Goal: Information Seeking & Learning: Learn about a topic

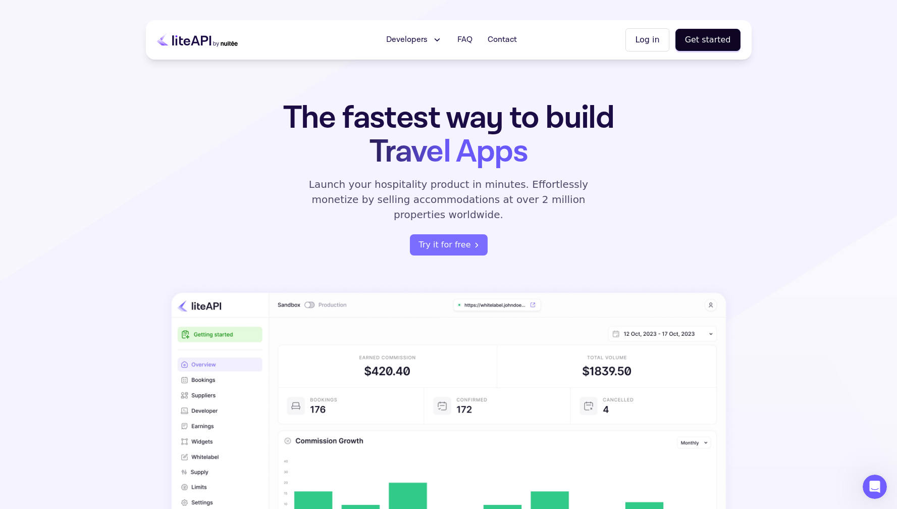
click at [420, 38] on span "Developers" at bounding box center [406, 40] width 41 height 12
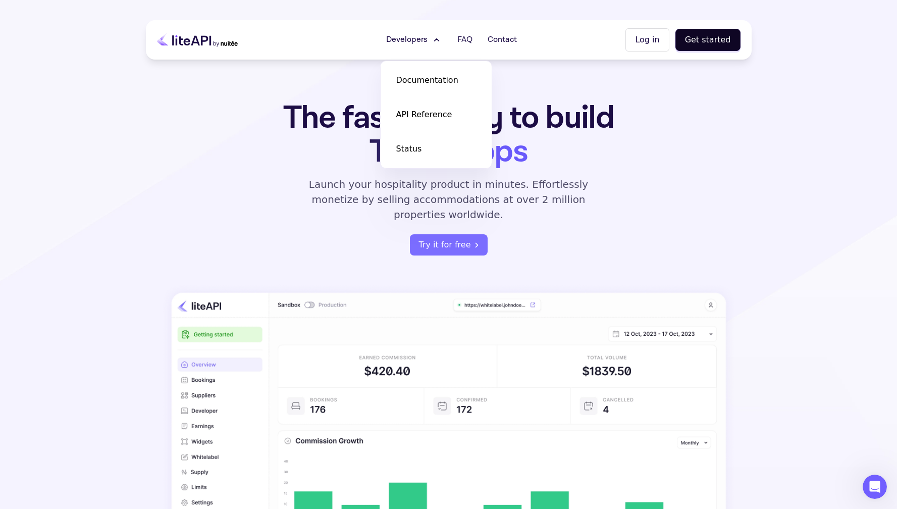
click at [190, 42] on icon at bounding box center [197, 39] width 81 height 25
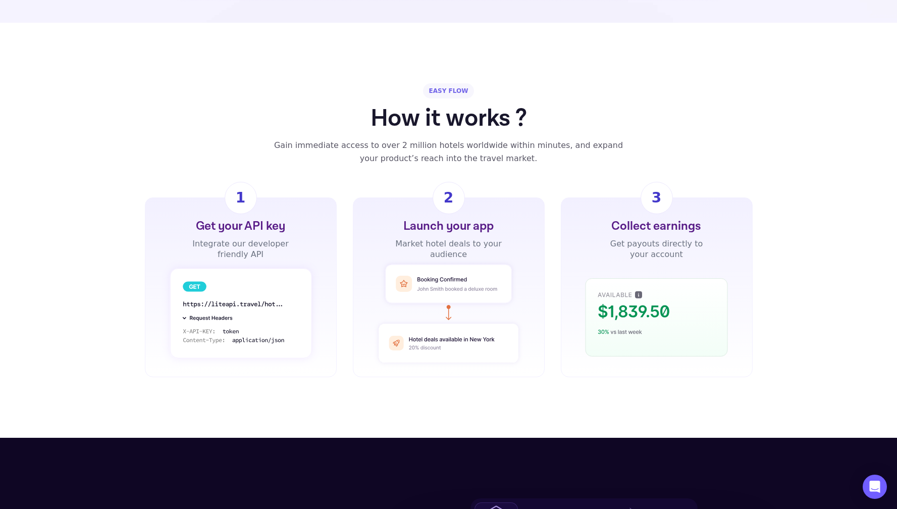
scroll to position [637, 0]
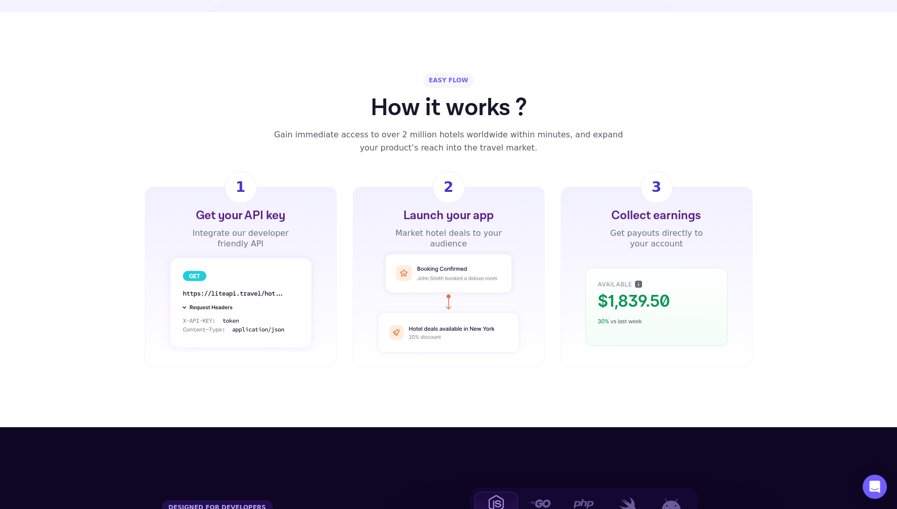
click at [453, 228] on div "Market hotel deals to your audience" at bounding box center [448, 238] width 109 height 21
click at [481, 228] on div "Market hotel deals to your audience" at bounding box center [448, 238] width 109 height 21
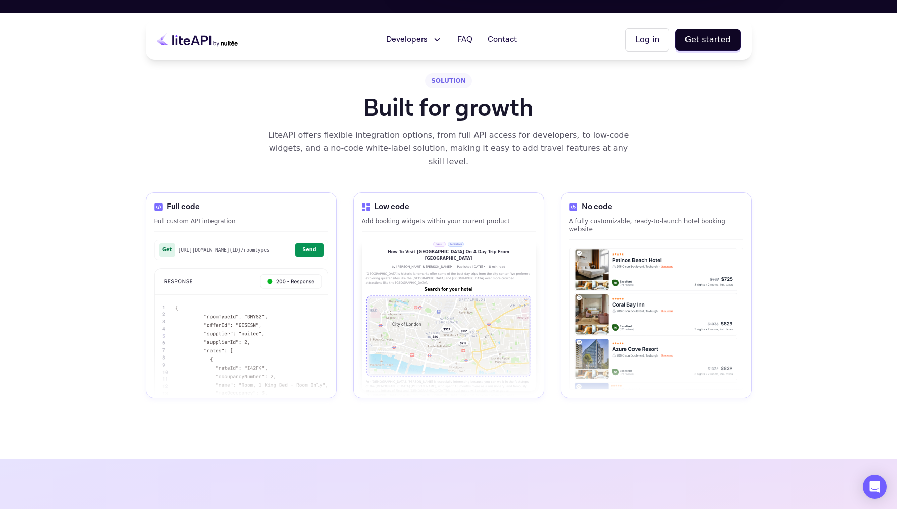
scroll to position [1309, 0]
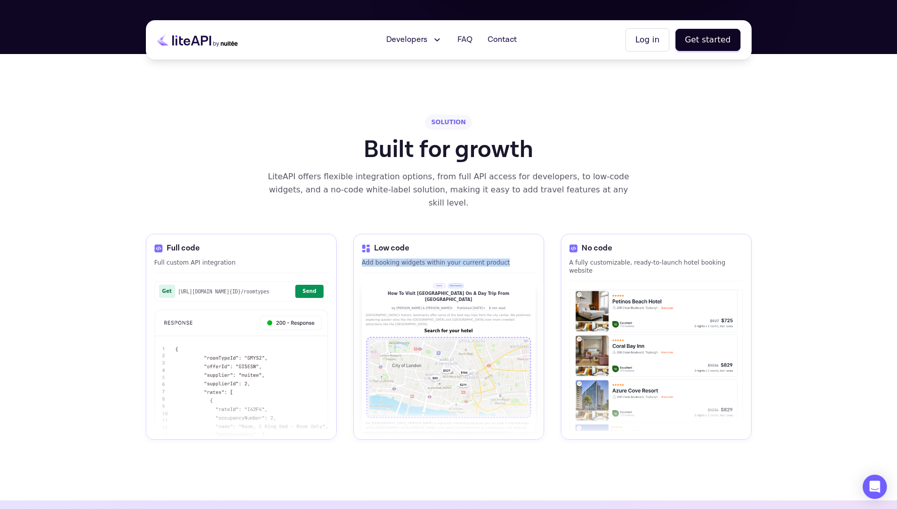
drag, startPoint x: 514, startPoint y: 233, endPoint x: 352, endPoint y: 236, distance: 161.6
click at [352, 236] on div "Full code Full custom API integration Get https://api.liteapi.travel/v3.0/hotel…" at bounding box center [449, 337] width 606 height 206
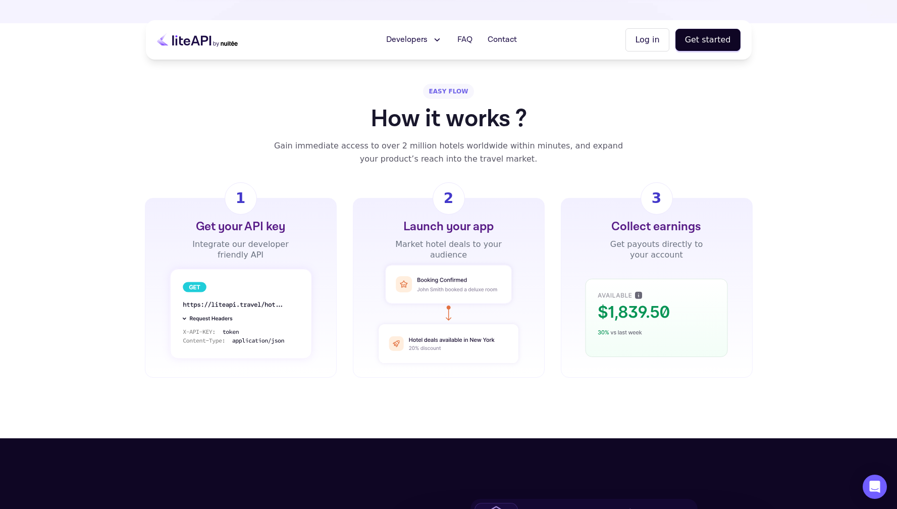
scroll to position [611, 0]
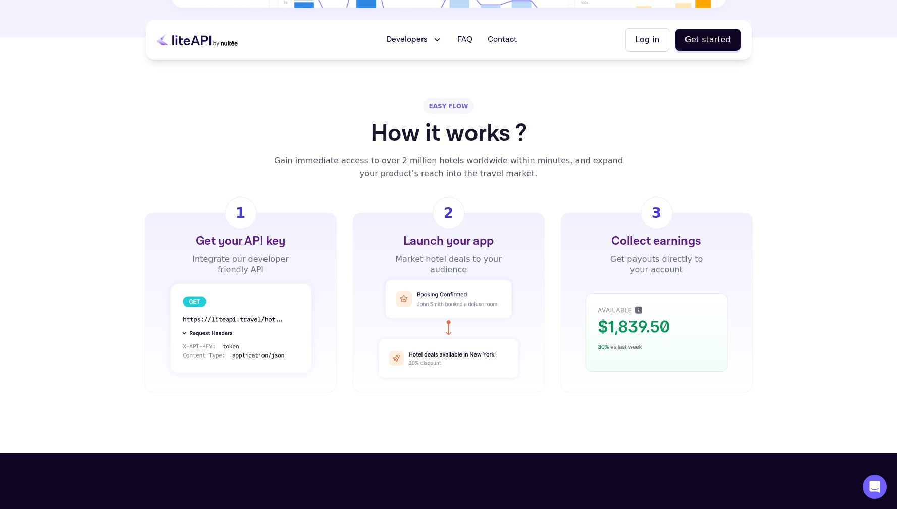
click at [413, 39] on span "Developers" at bounding box center [406, 40] width 41 height 12
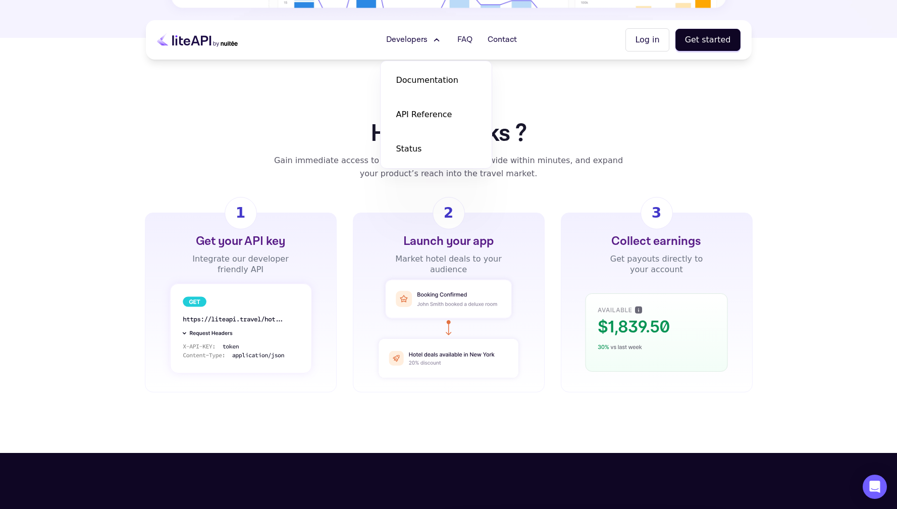
click at [612, 119] on div "EASY FLOW How it works ? Gain immediate access to over 2 million hotels worldwi…" at bounding box center [449, 139] width 606 height 82
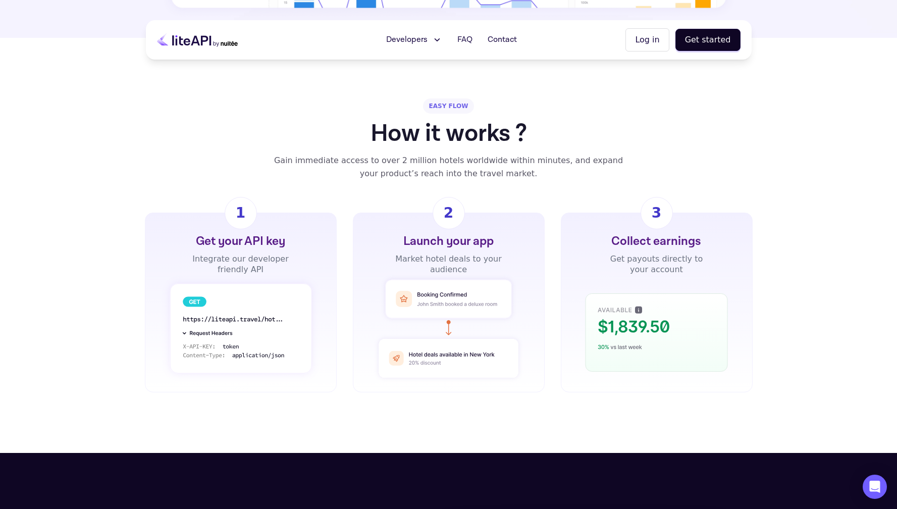
click at [417, 36] on span "Developers" at bounding box center [406, 40] width 41 height 12
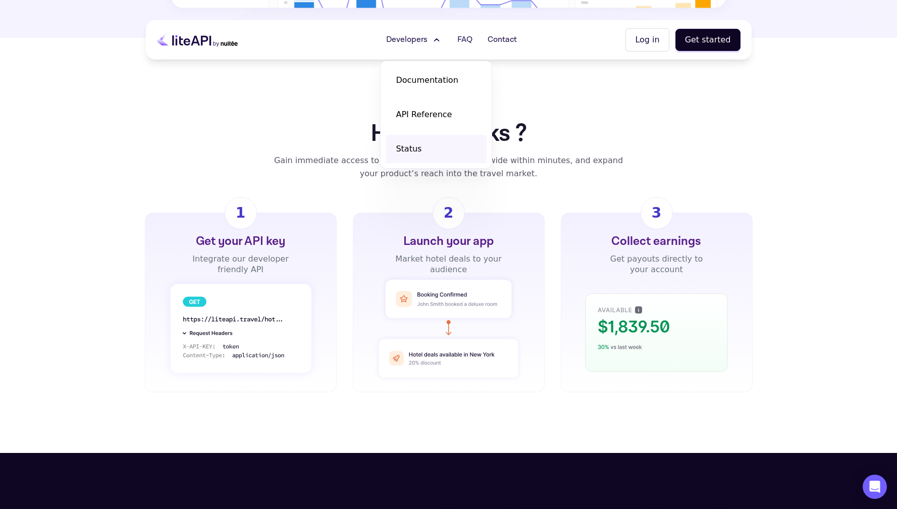
click at [426, 144] on link "Status" at bounding box center [436, 149] width 101 height 28
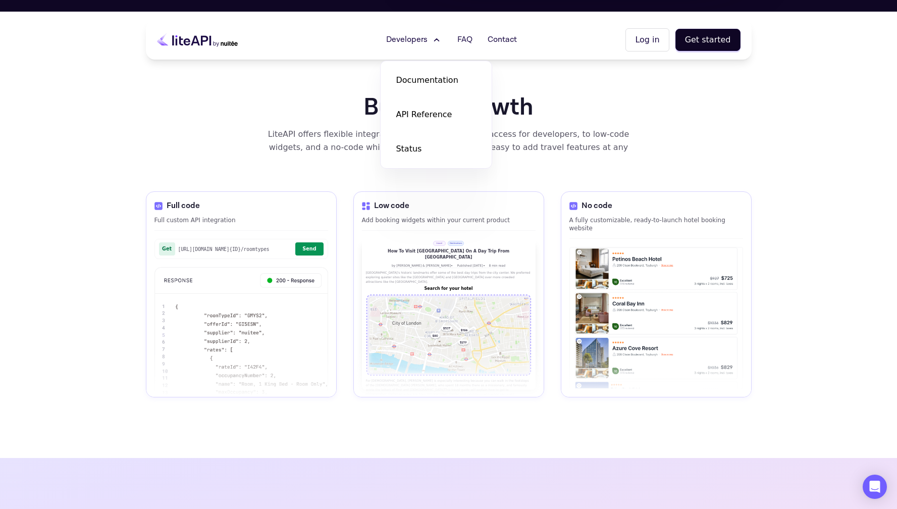
scroll to position [1280, 0]
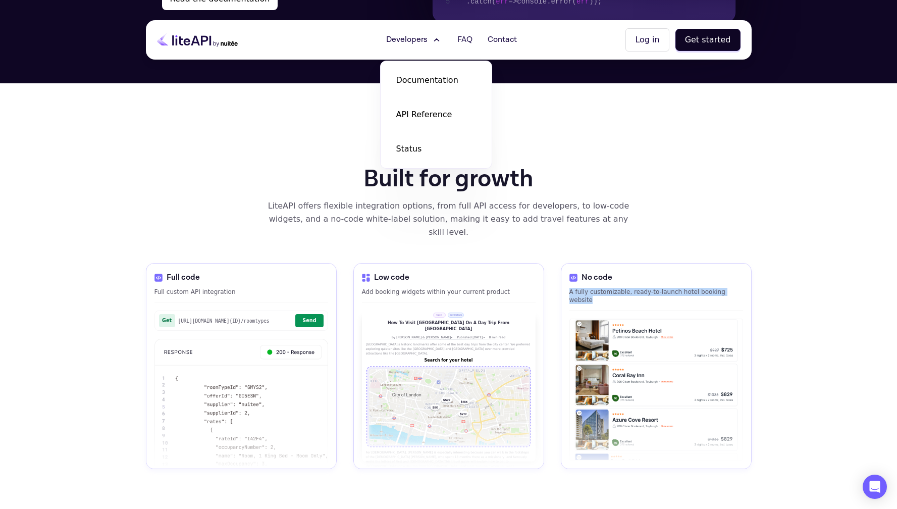
drag, startPoint x: 776, startPoint y: 263, endPoint x: 554, endPoint y: 264, distance: 221.6
click at [554, 264] on div "Developers Documentation API Reference Status FAQ Contact Log in Get started ME…" at bounding box center [448, 193] width 897 height 2946
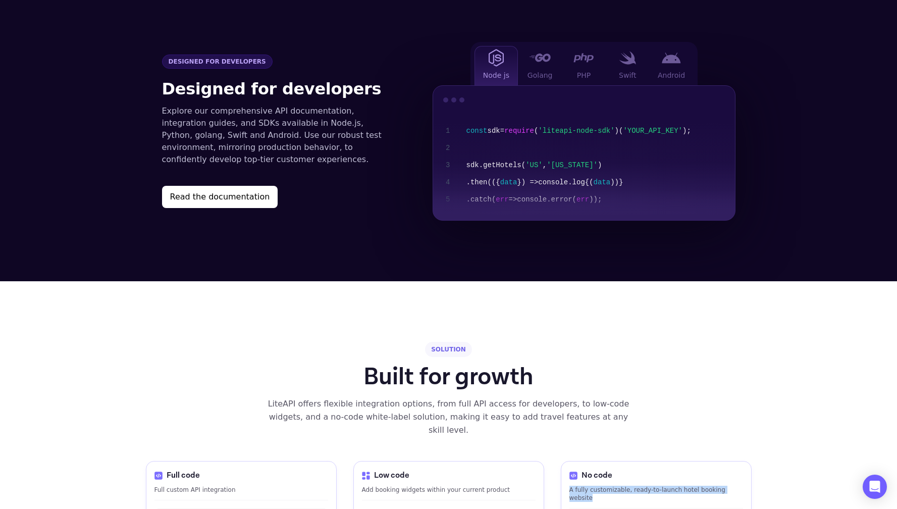
scroll to position [1087, 0]
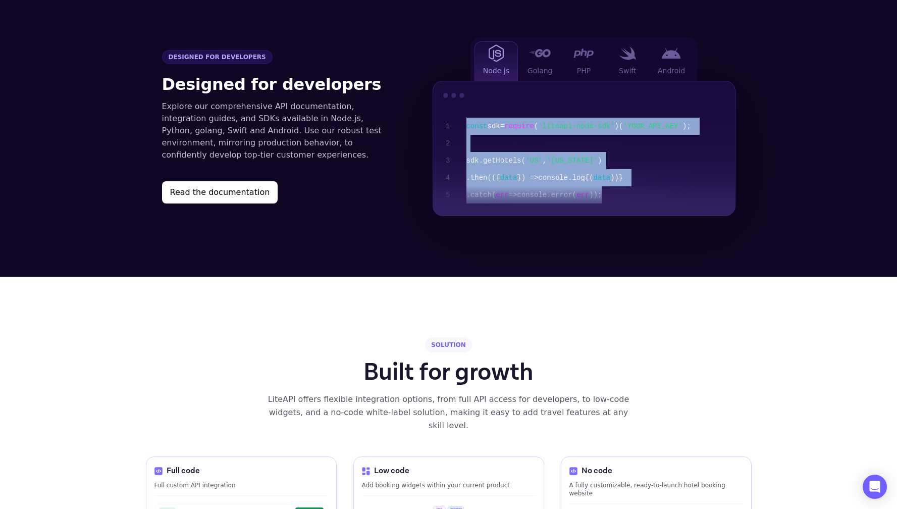
drag, startPoint x: 653, startPoint y: 186, endPoint x: 455, endPoint y: 82, distance: 223.1
click at [455, 82] on div "1 2 3 4 5 const sdk = require ( 'liteapi-node-sdk' ) ( 'YOUR_API_KEY' ); sdk .g…" at bounding box center [584, 148] width 302 height 134
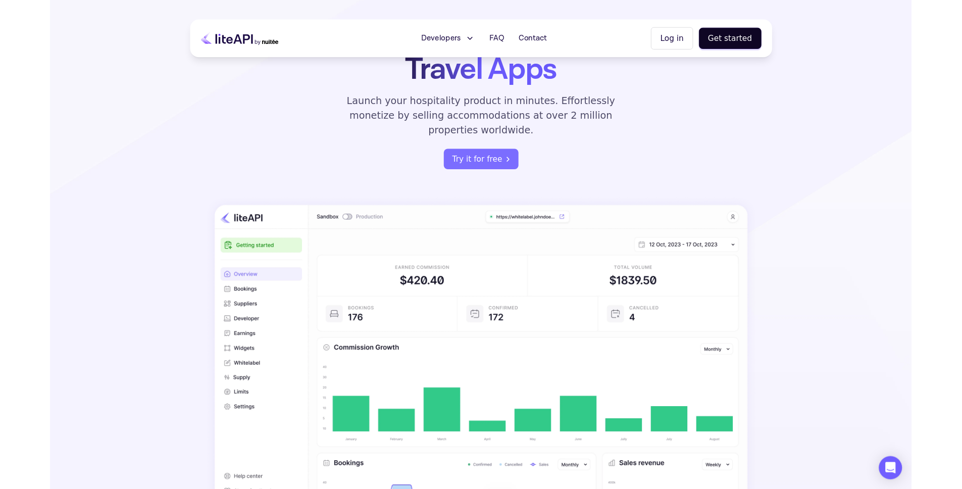
scroll to position [0, 0]
